Goal: Navigation & Orientation: Find specific page/section

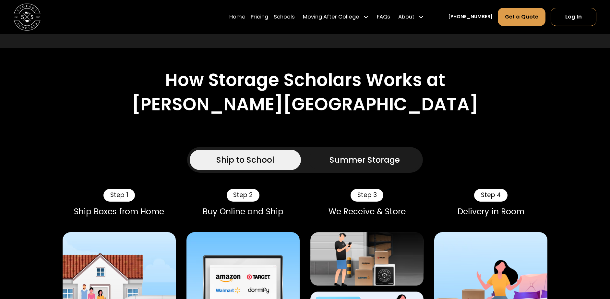
scroll to position [438, 0]
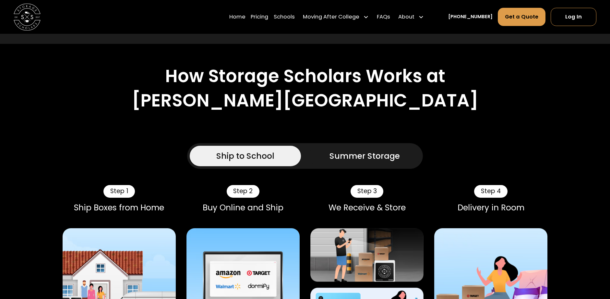
click at [359, 150] on div "Summer Storage" at bounding box center [365, 156] width 70 height 12
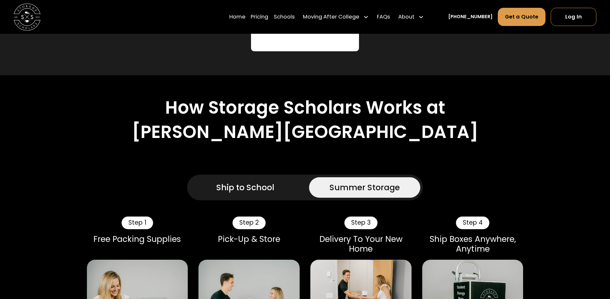
scroll to position [329, 0]
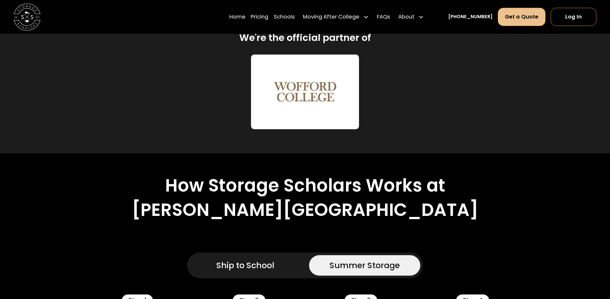
click at [516, 19] on link "Get a Quote" at bounding box center [522, 17] width 48 height 18
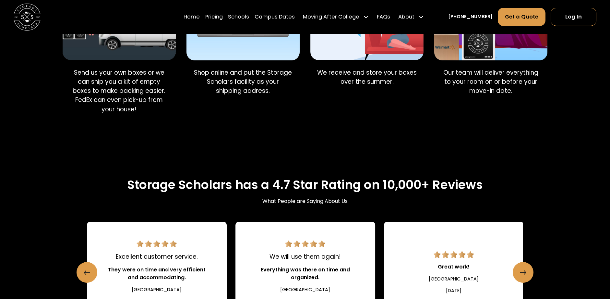
scroll to position [752, 0]
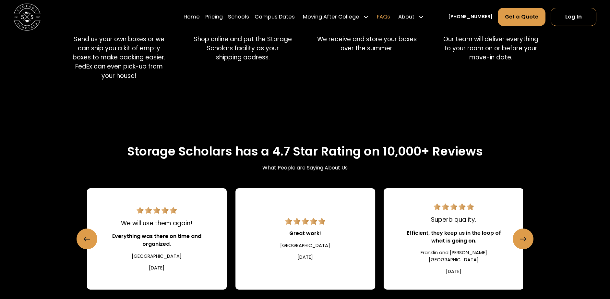
click at [390, 15] on link "FAQs" at bounding box center [383, 16] width 13 height 19
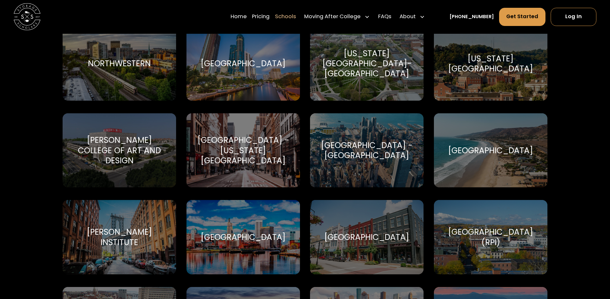
scroll to position [2012, 0]
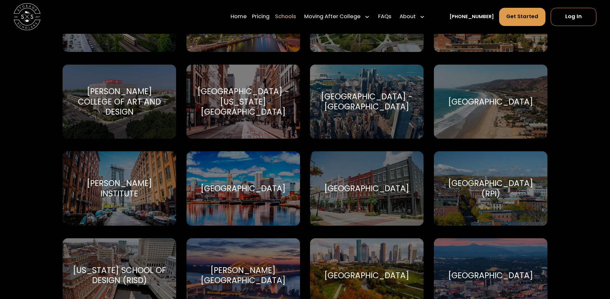
click at [363, 191] on div "Purdue University-Main Campus" at bounding box center [366, 188] width 85 height 10
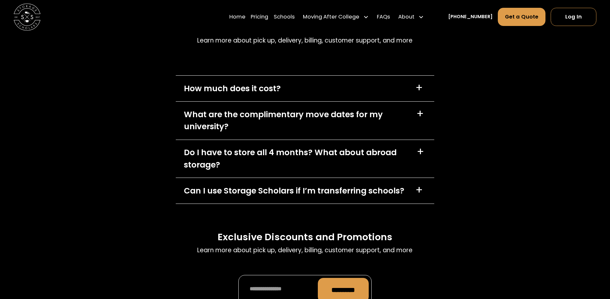
scroll to position [2775, 0]
